Goal: Task Accomplishment & Management: Use online tool/utility

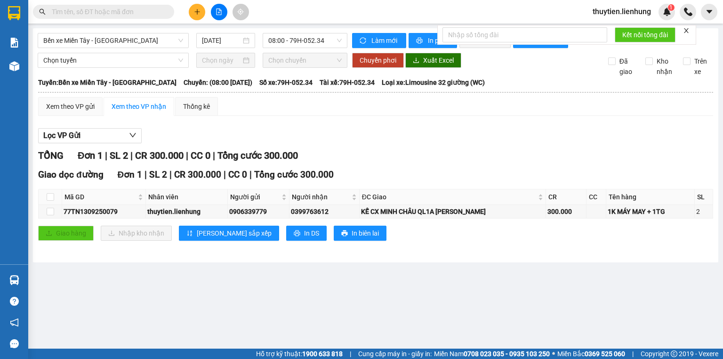
click at [110, 12] on input "text" at bounding box center [107, 12] width 111 height 10
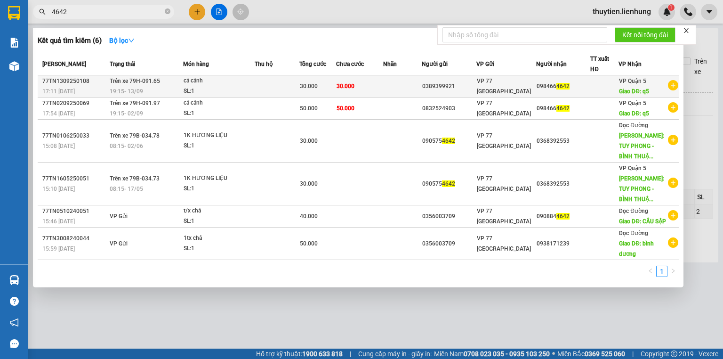
type input "4642"
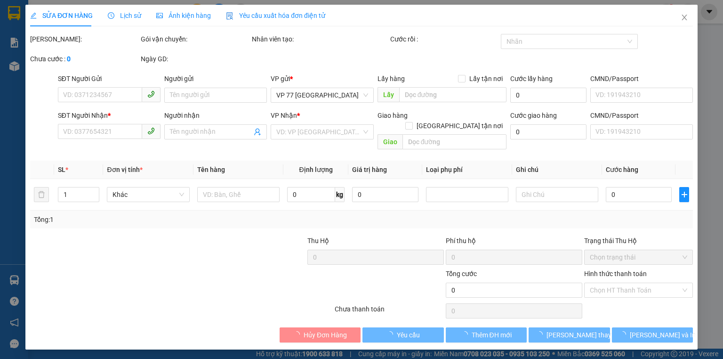
type input "0389399921"
type input "0984664642"
type input "q5"
type input "30.000"
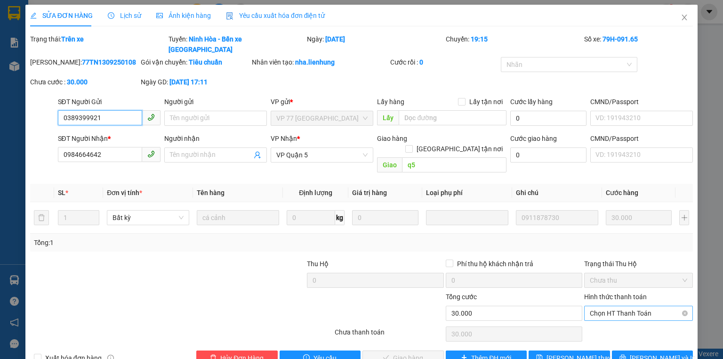
drag, startPoint x: 616, startPoint y: 290, endPoint x: 616, endPoint y: 295, distance: 5.6
click at [616, 306] on span "Chọn HT Thanh Toán" at bounding box center [638, 313] width 97 height 14
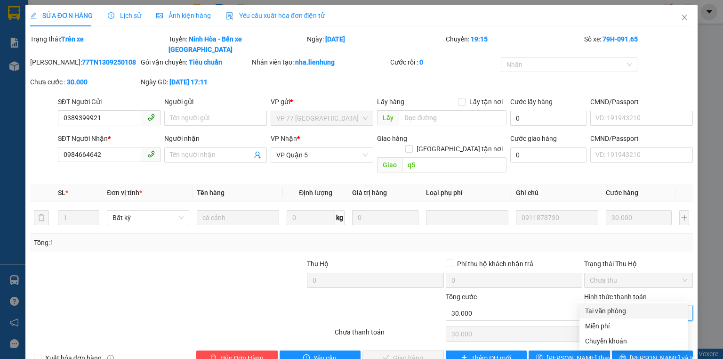
click at [613, 310] on div "Tại văn phòng" at bounding box center [633, 310] width 97 height 10
type input "0"
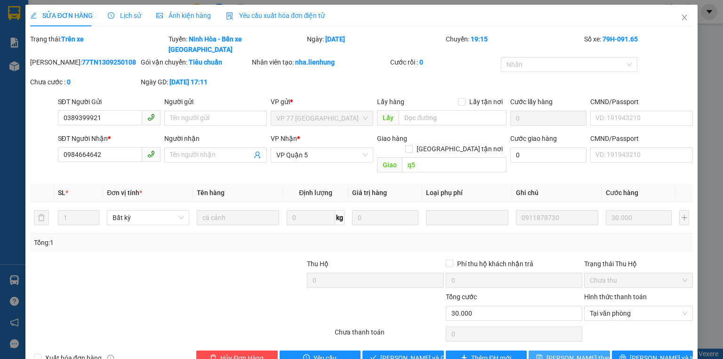
click at [579, 352] on span "[PERSON_NAME] thay đổi" at bounding box center [583, 357] width 75 height 10
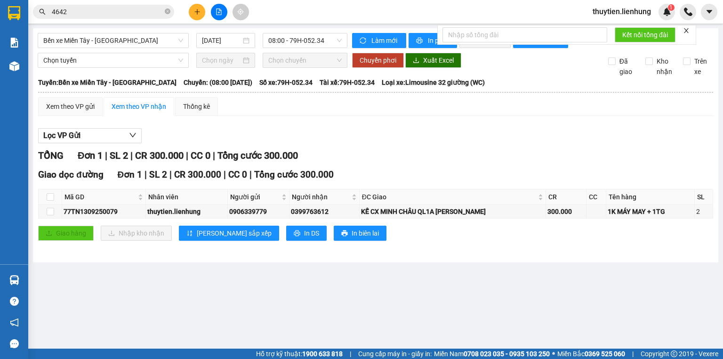
click at [81, 8] on input "4642" at bounding box center [107, 12] width 111 height 10
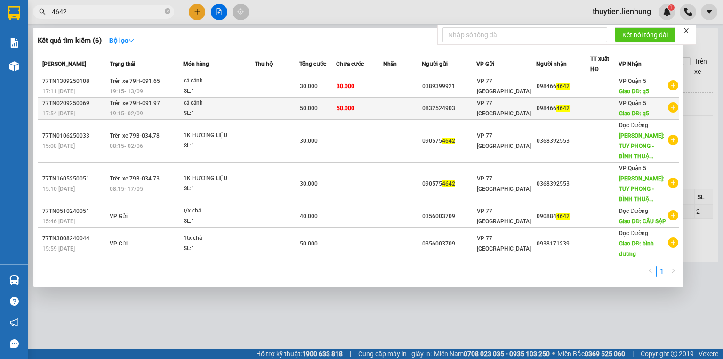
click at [196, 102] on div "cá cảnh" at bounding box center [218, 103] width 71 height 10
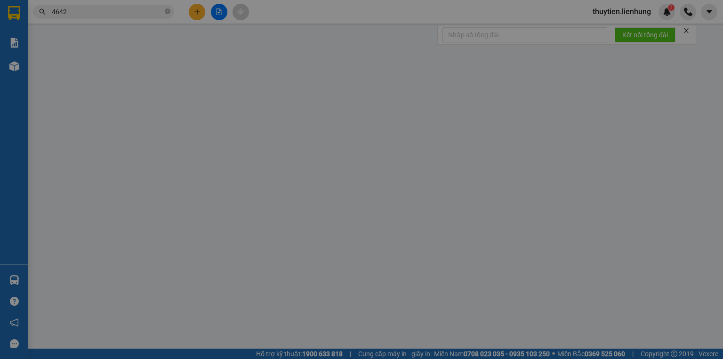
type input "0832524903"
type input "0984664642"
type input "q5"
type input "50.000"
